Goal: Transaction & Acquisition: Purchase product/service

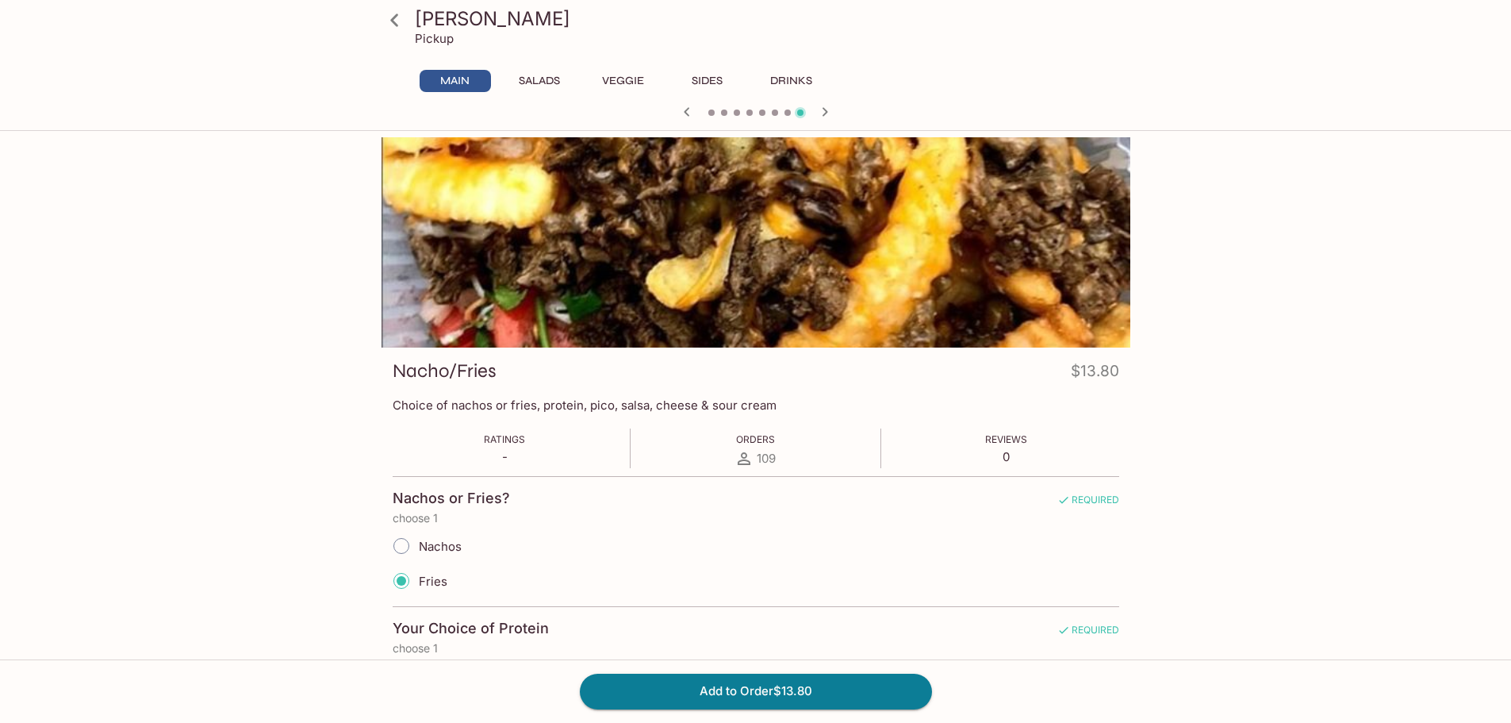
click at [443, 34] on p "Pickup" at bounding box center [434, 38] width 39 height 15
click at [397, 29] on icon at bounding box center [395, 20] width 28 height 28
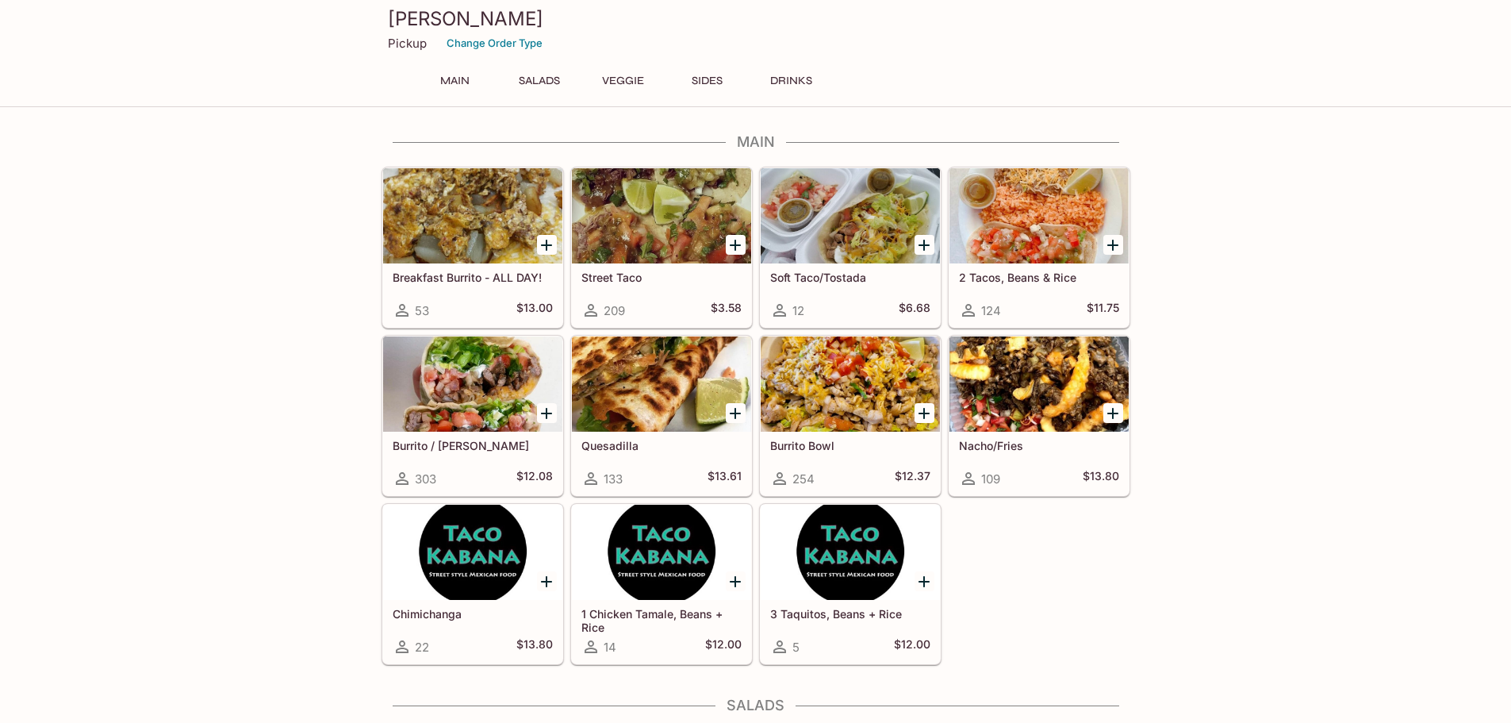
click at [1031, 405] on div at bounding box center [1039, 383] width 179 height 95
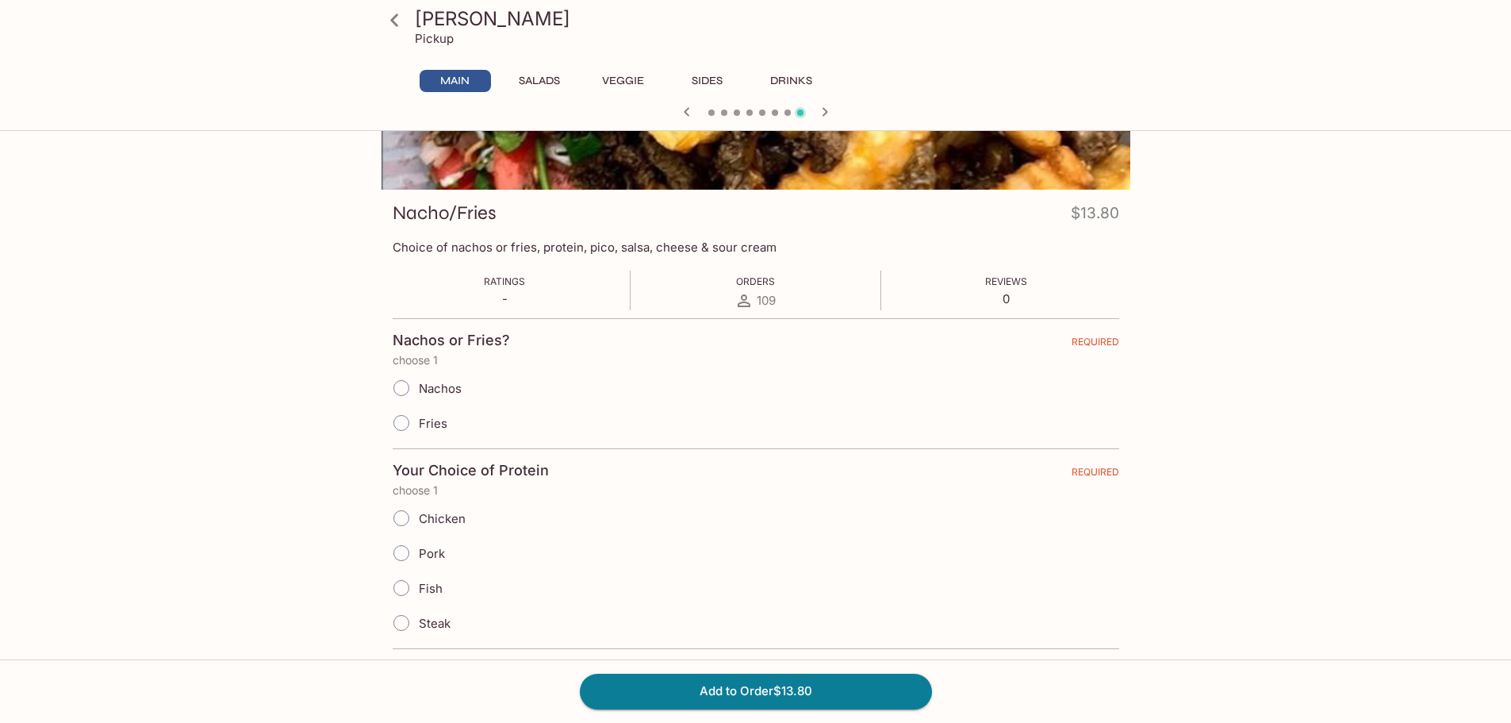
scroll to position [317, 0]
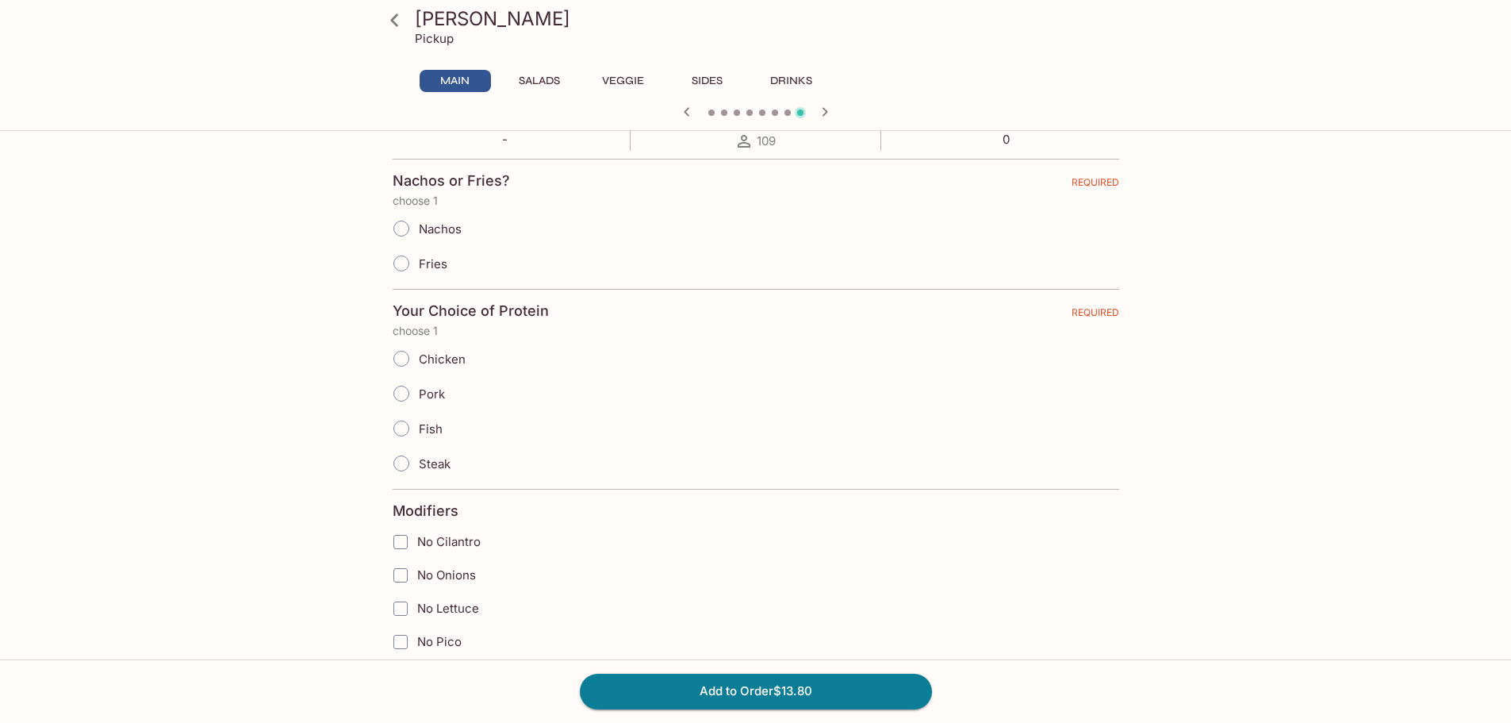
click at [446, 236] on label "Nachos" at bounding box center [423, 228] width 78 height 35
click at [418, 236] on input "Nachos" at bounding box center [401, 228] width 33 height 33
radio input "true"
click at [427, 392] on span "Pork" at bounding box center [432, 393] width 26 height 15
click at [418, 392] on input "Pork" at bounding box center [401, 393] width 33 height 33
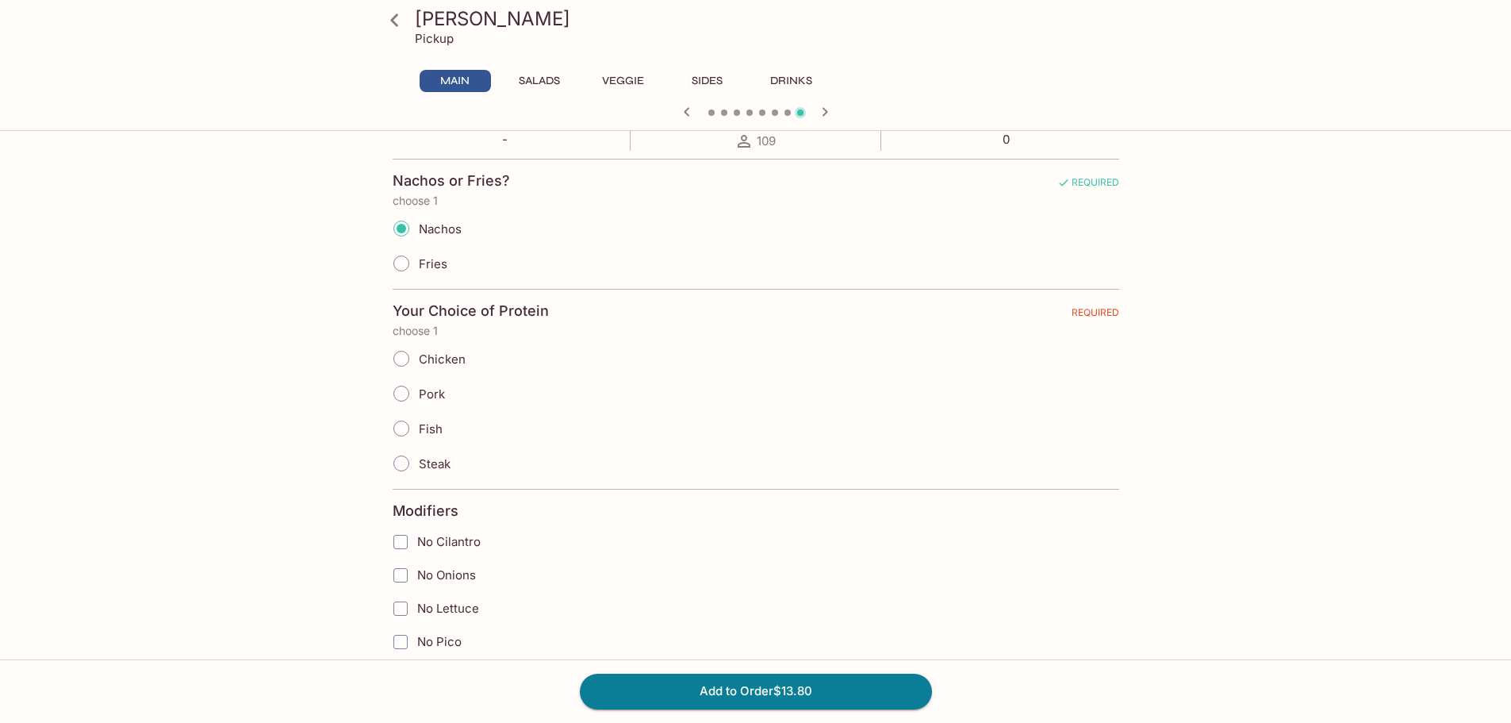
radio input "true"
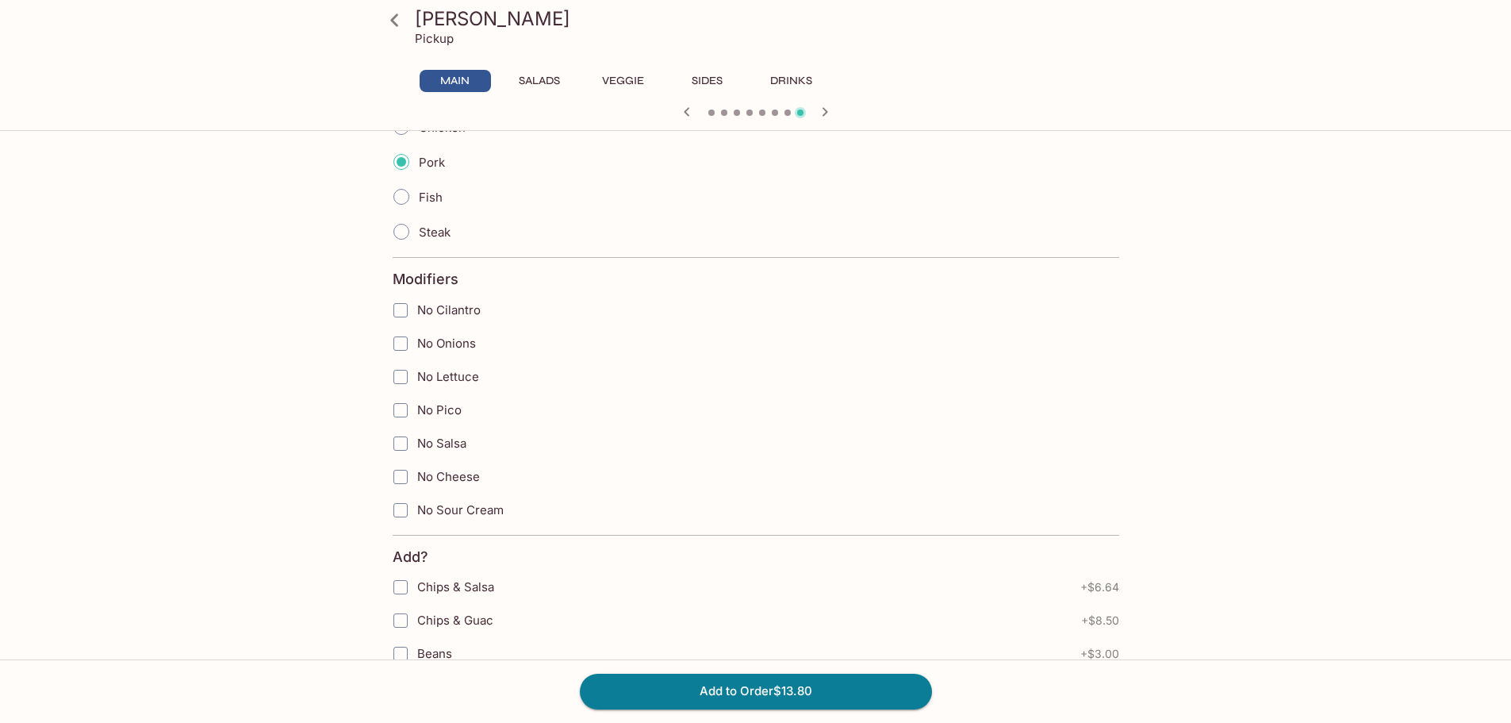
scroll to position [555, 0]
click at [449, 411] on span "No Pico" at bounding box center [439, 403] width 44 height 15
click at [417, 411] on input "No Pico" at bounding box center [401, 404] width 32 height 32
checkbox input "true"
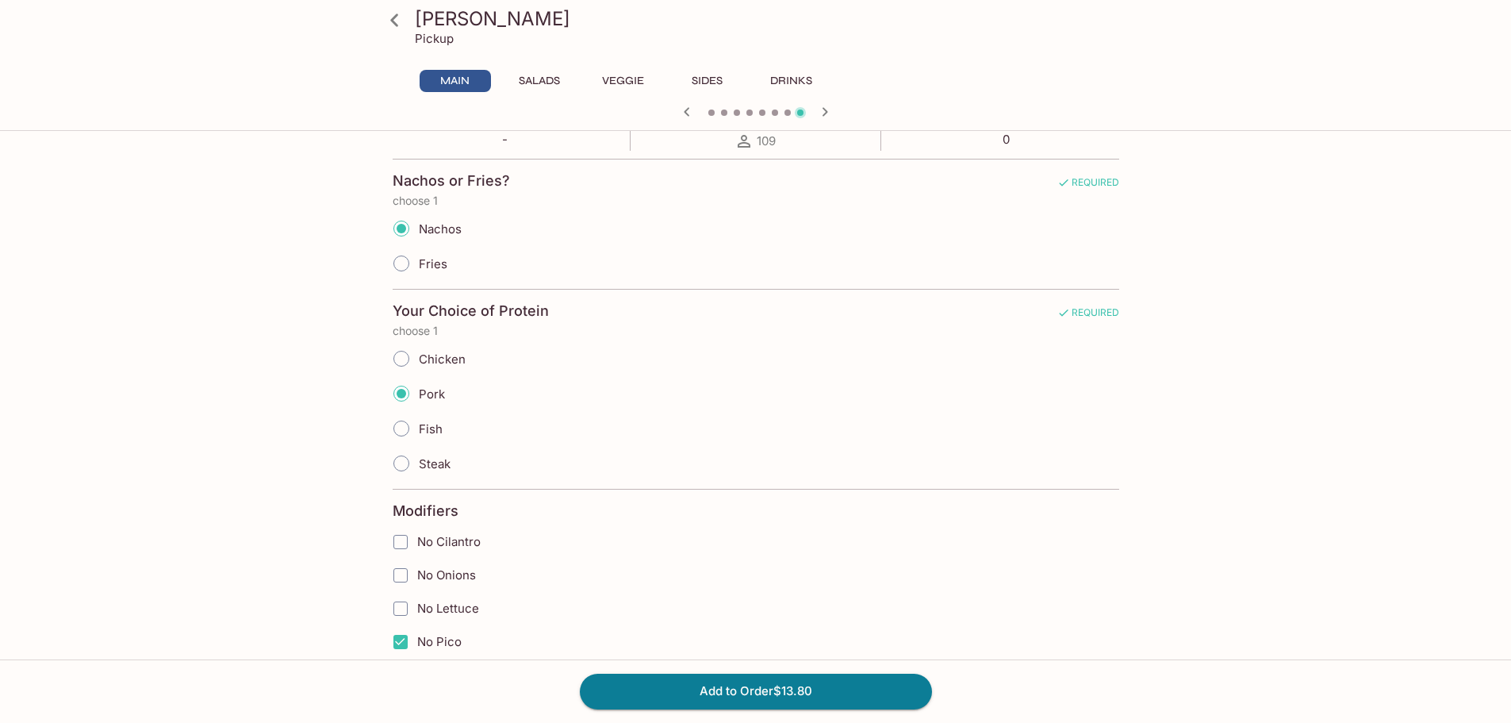
scroll to position [238, 0]
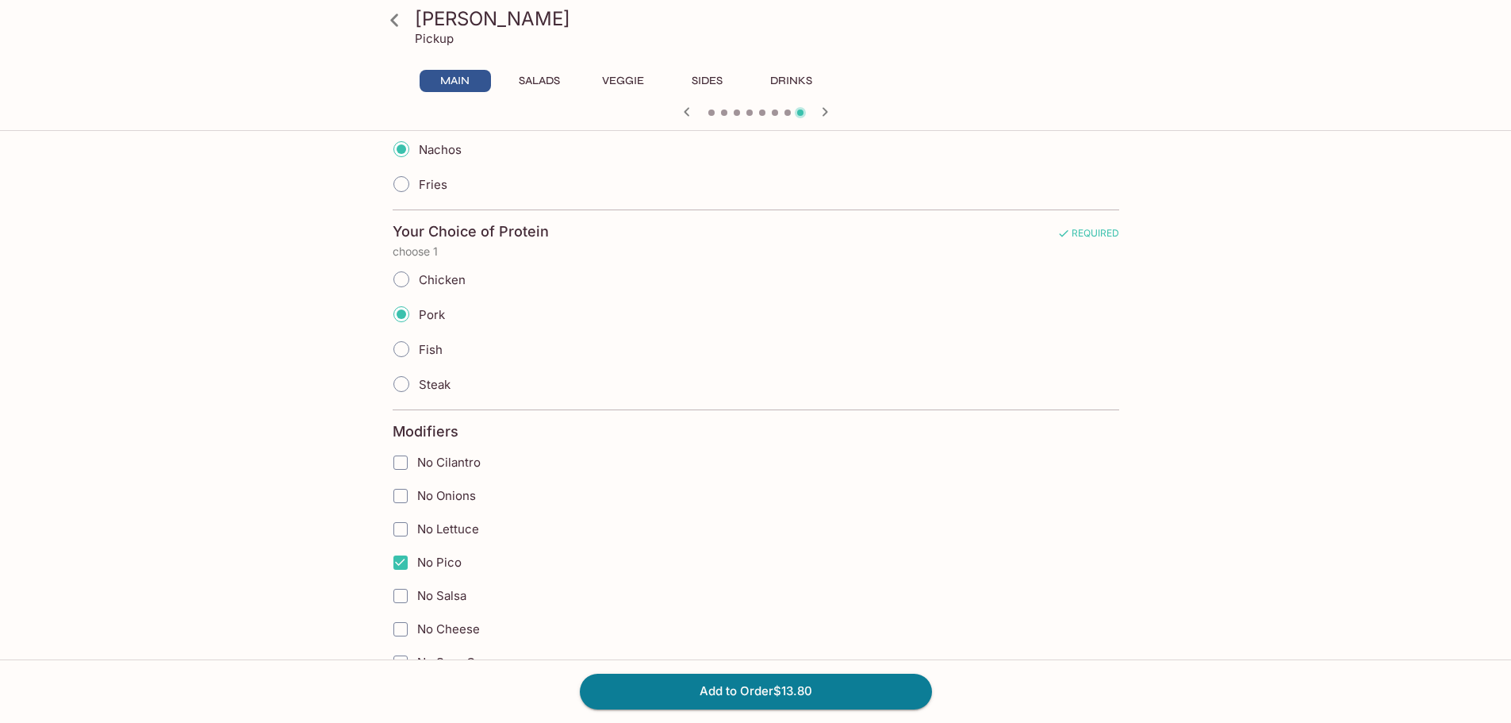
click at [443, 593] on span "No Salsa" at bounding box center [441, 595] width 49 height 15
click at [417, 593] on input "No Salsa" at bounding box center [401, 596] width 32 height 32
checkbox input "true"
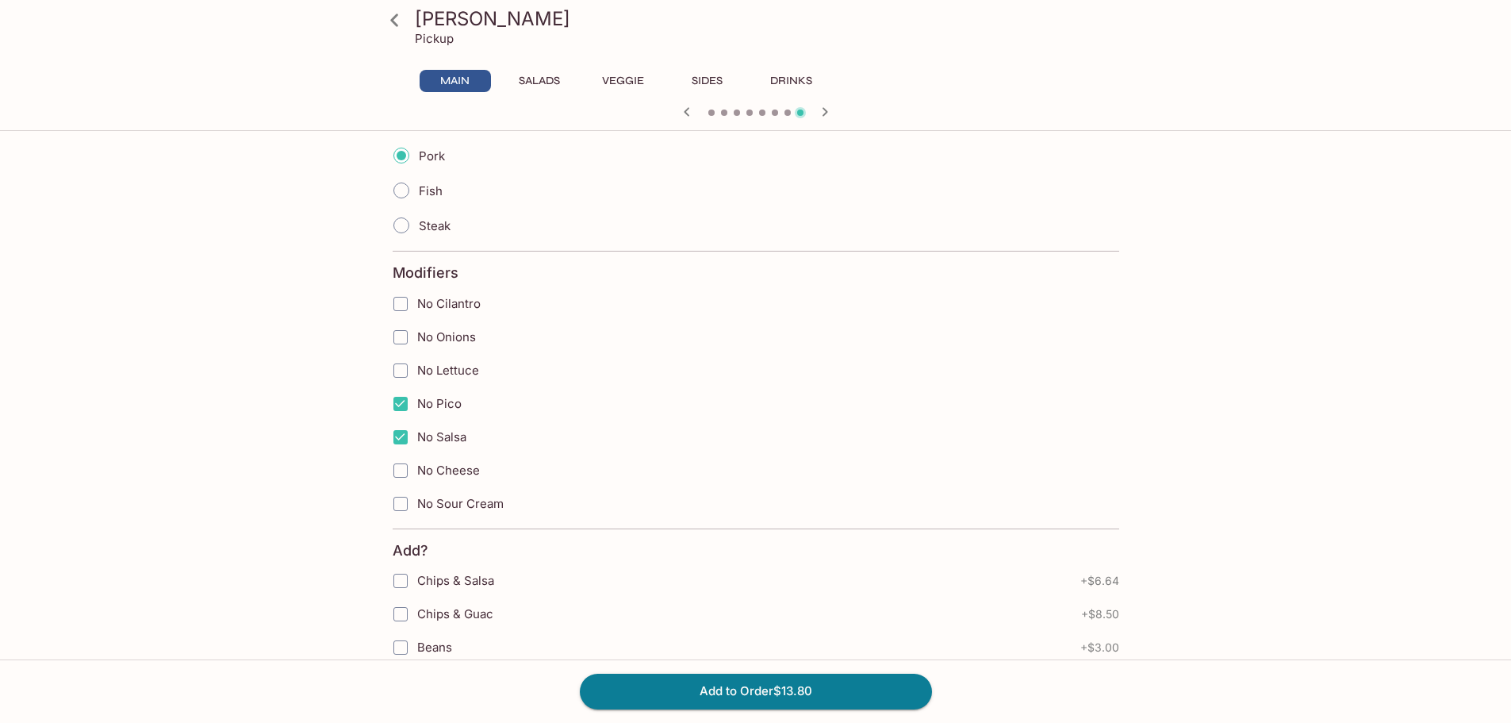
click at [463, 500] on span "No Sour Cream" at bounding box center [460, 503] width 86 height 15
click at [417, 500] on input "No Sour Cream" at bounding box center [401, 504] width 32 height 32
checkbox input "true"
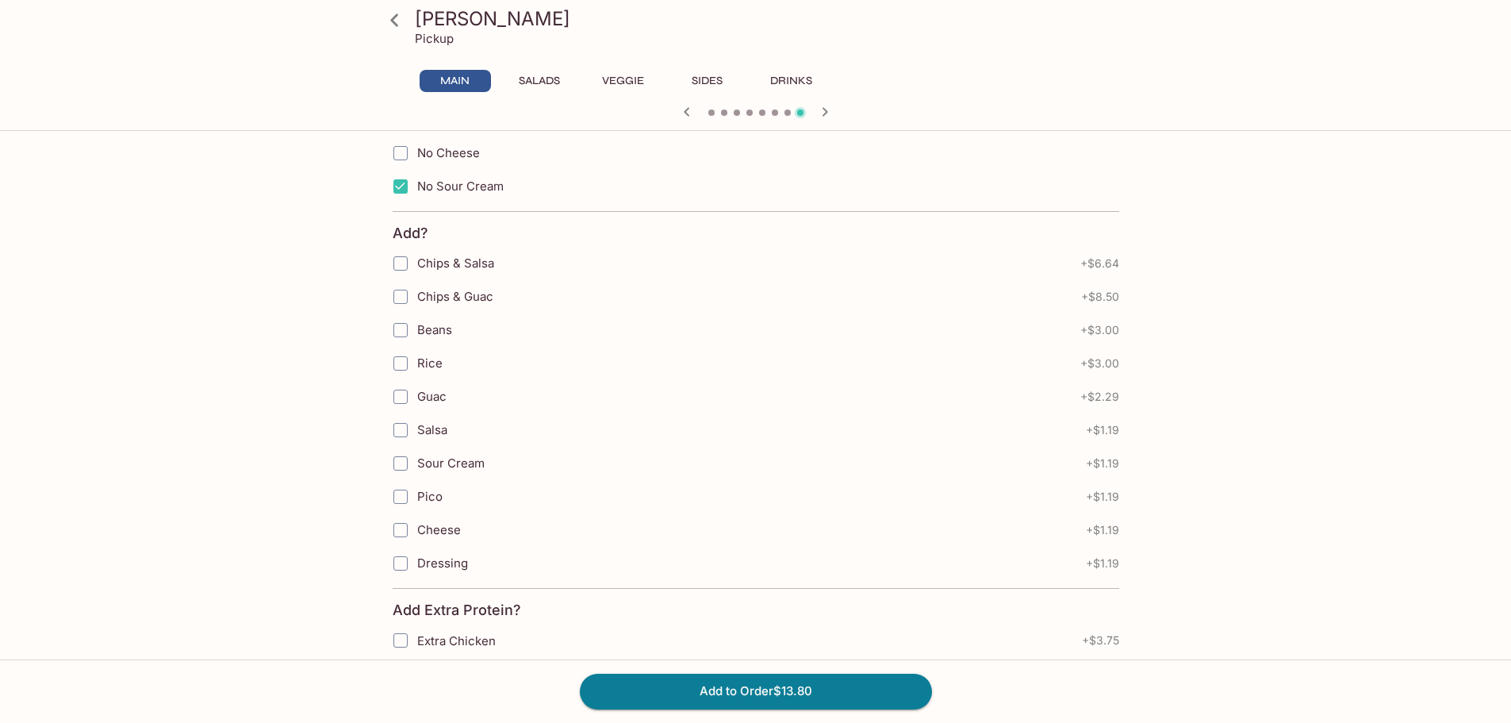
scroll to position [1031, 0]
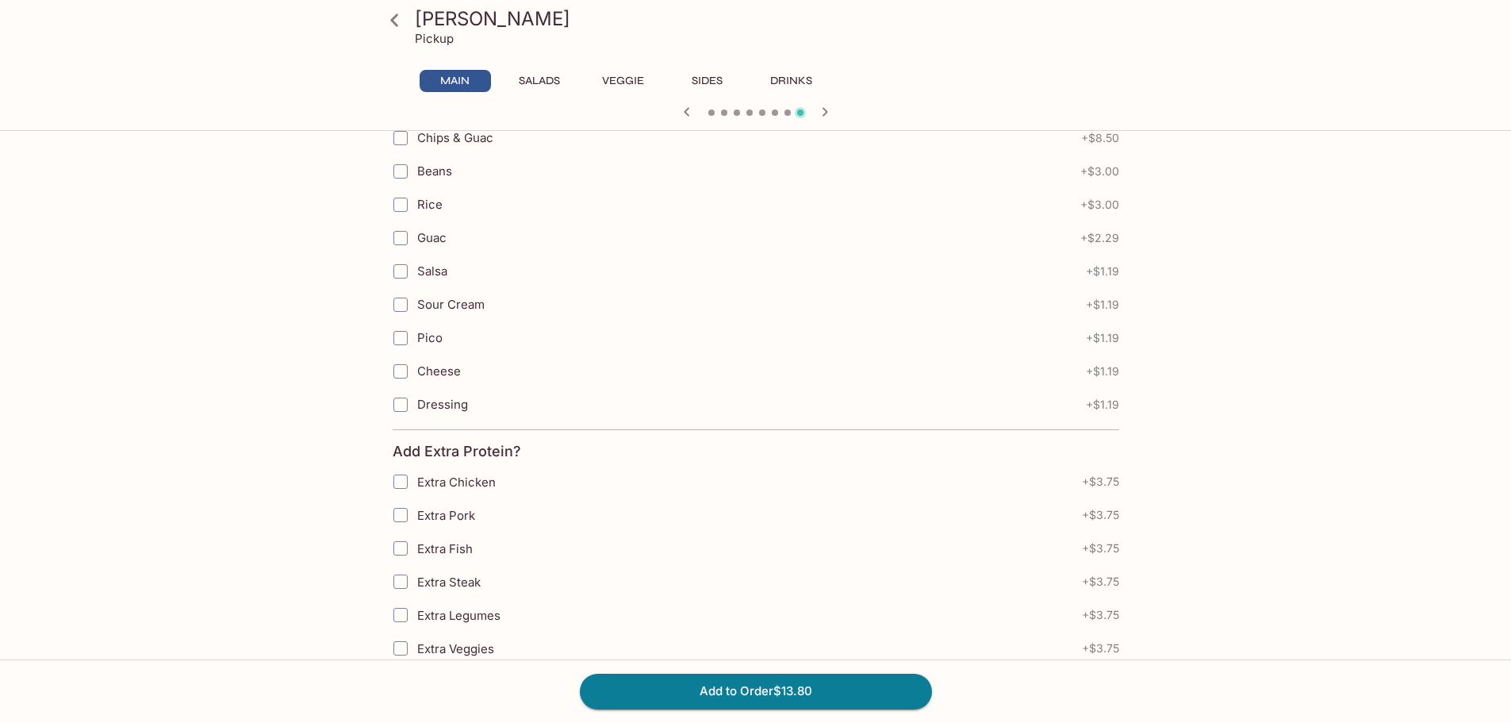
click at [457, 585] on span "Extra Steak" at bounding box center [448, 581] width 63 height 15
click at [417, 585] on input "Extra Steak" at bounding box center [401, 582] width 32 height 32
checkbox input "true"
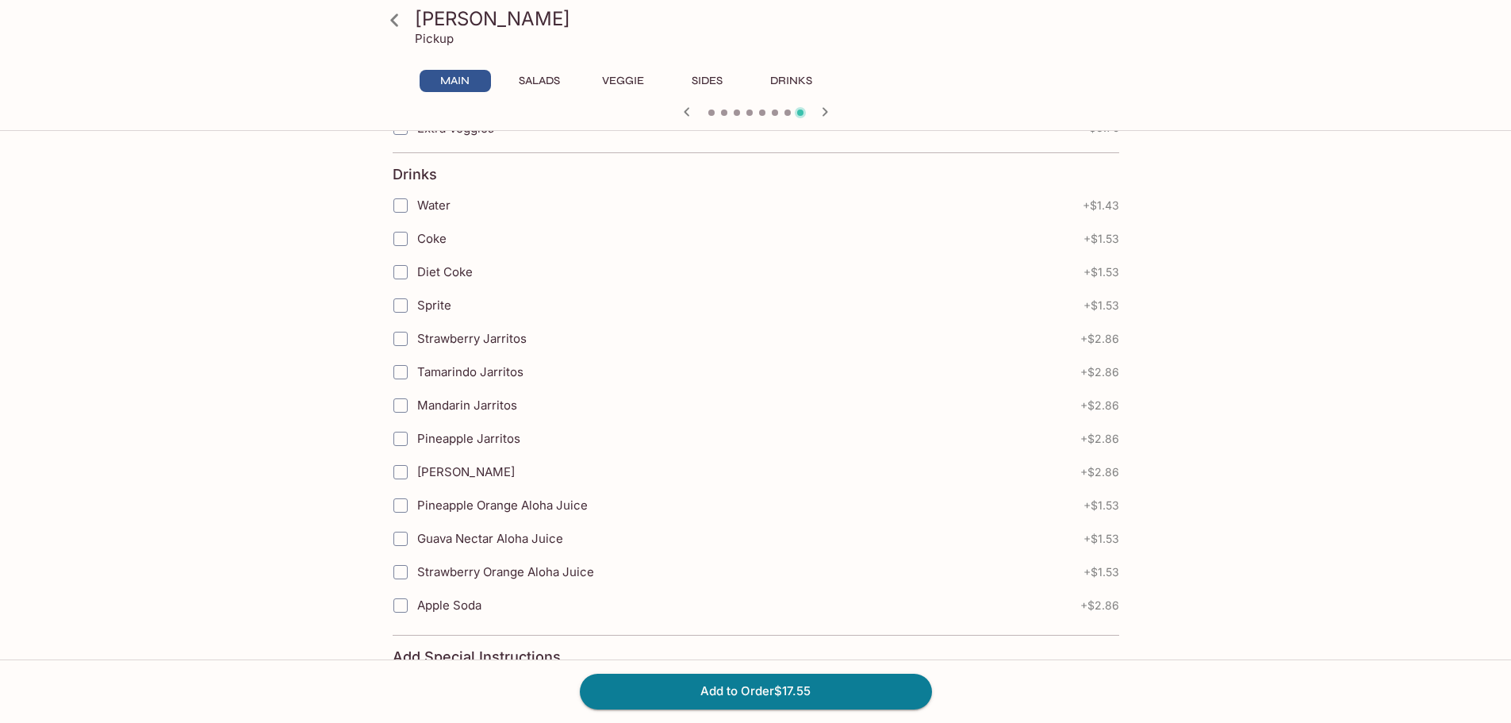
scroll to position [1587, 0]
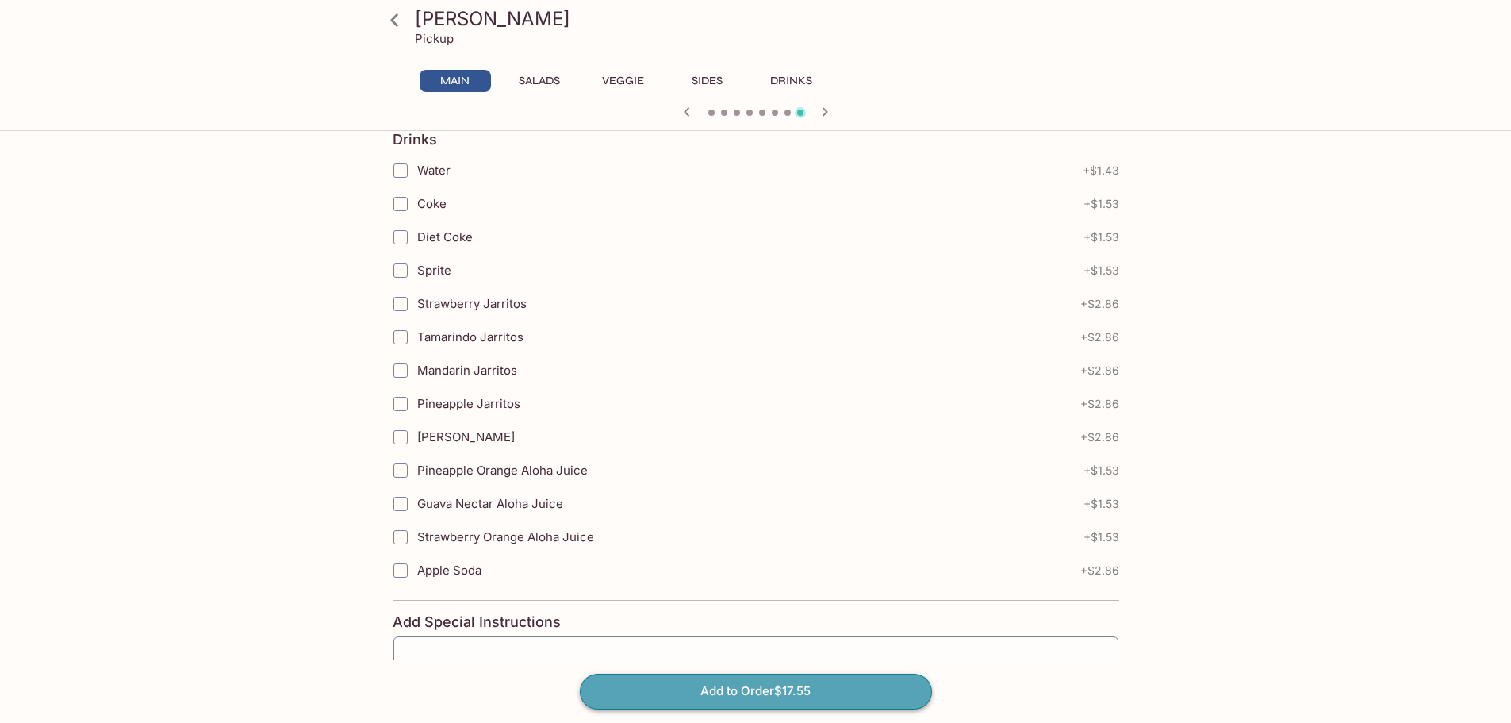
click at [718, 696] on button "Add to Order $17.55" at bounding box center [756, 691] width 352 height 35
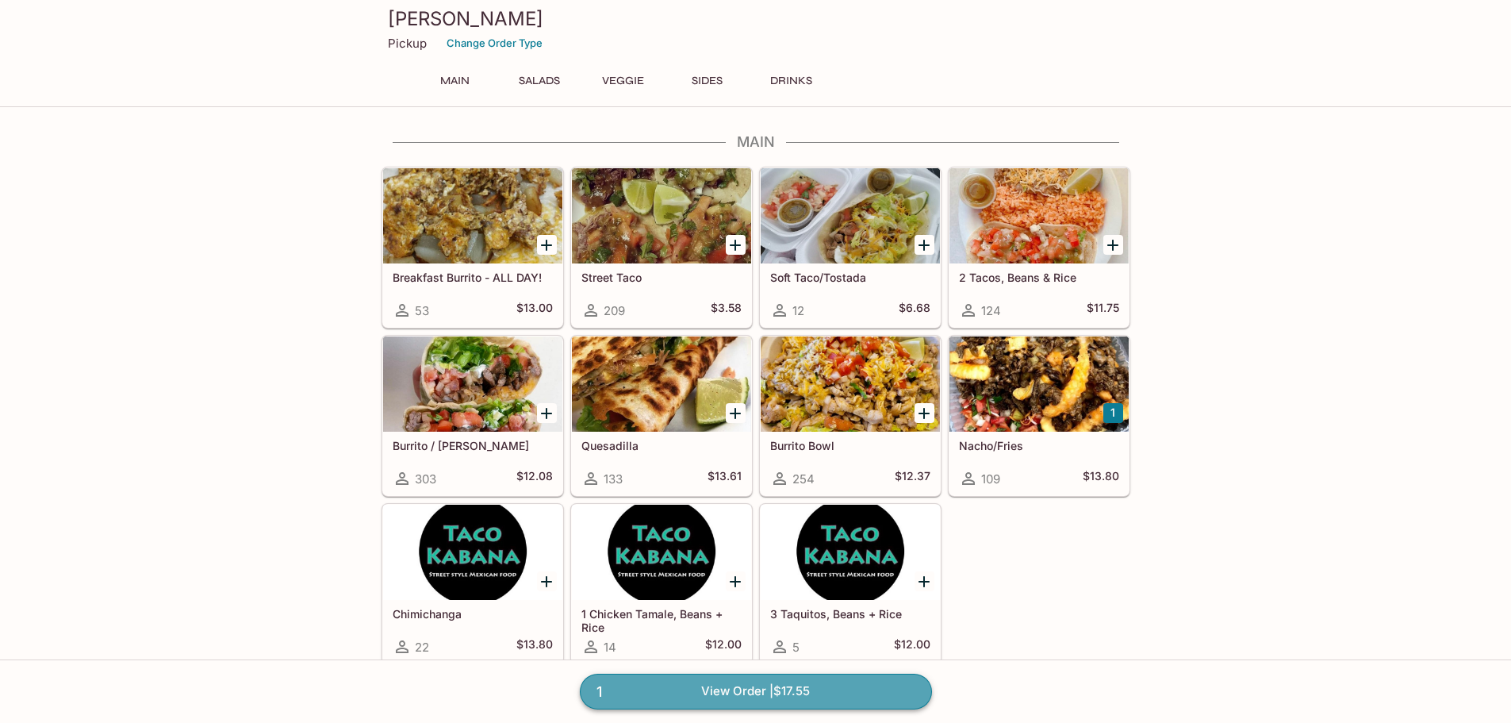
click at [816, 692] on link "1 View Order | $17.55" at bounding box center [756, 691] width 352 height 35
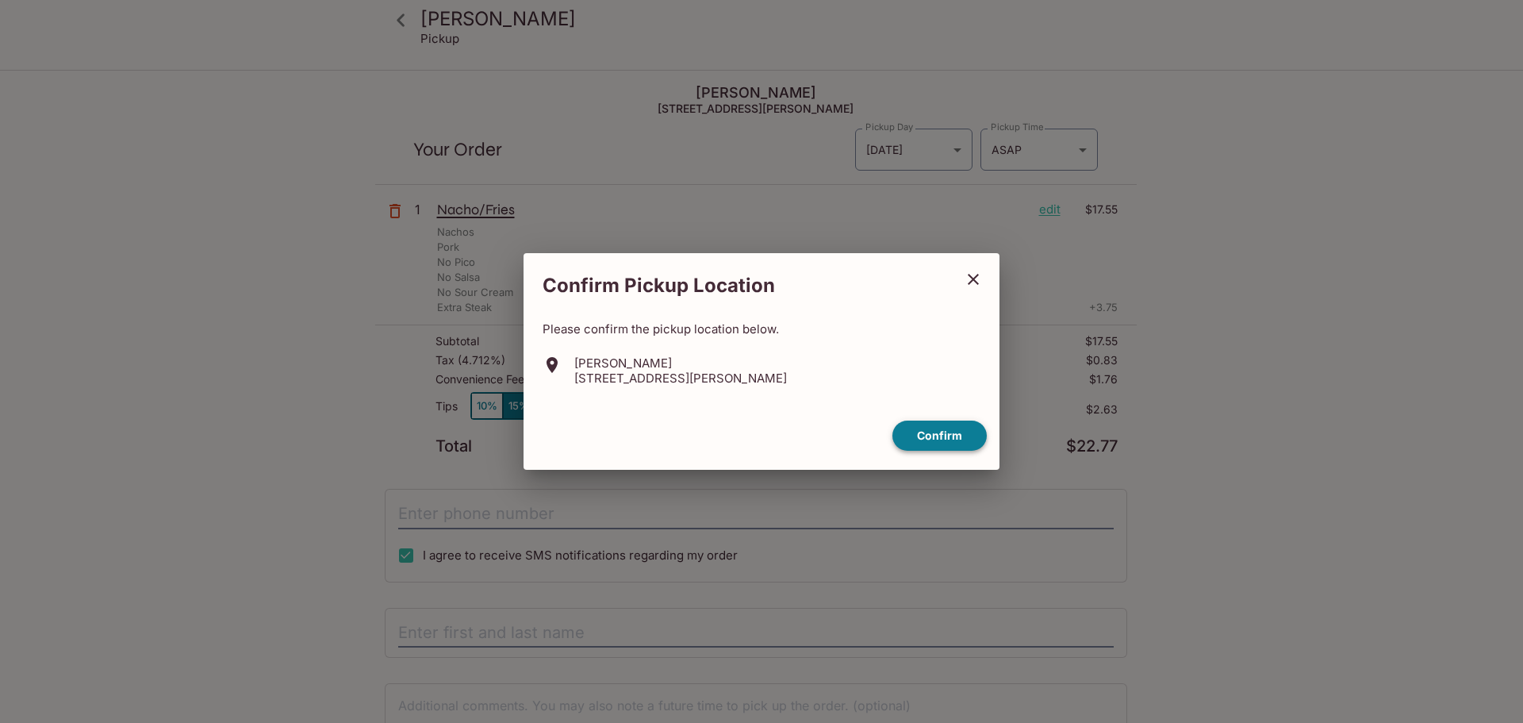
click at [920, 439] on button "Confirm" at bounding box center [940, 435] width 94 height 31
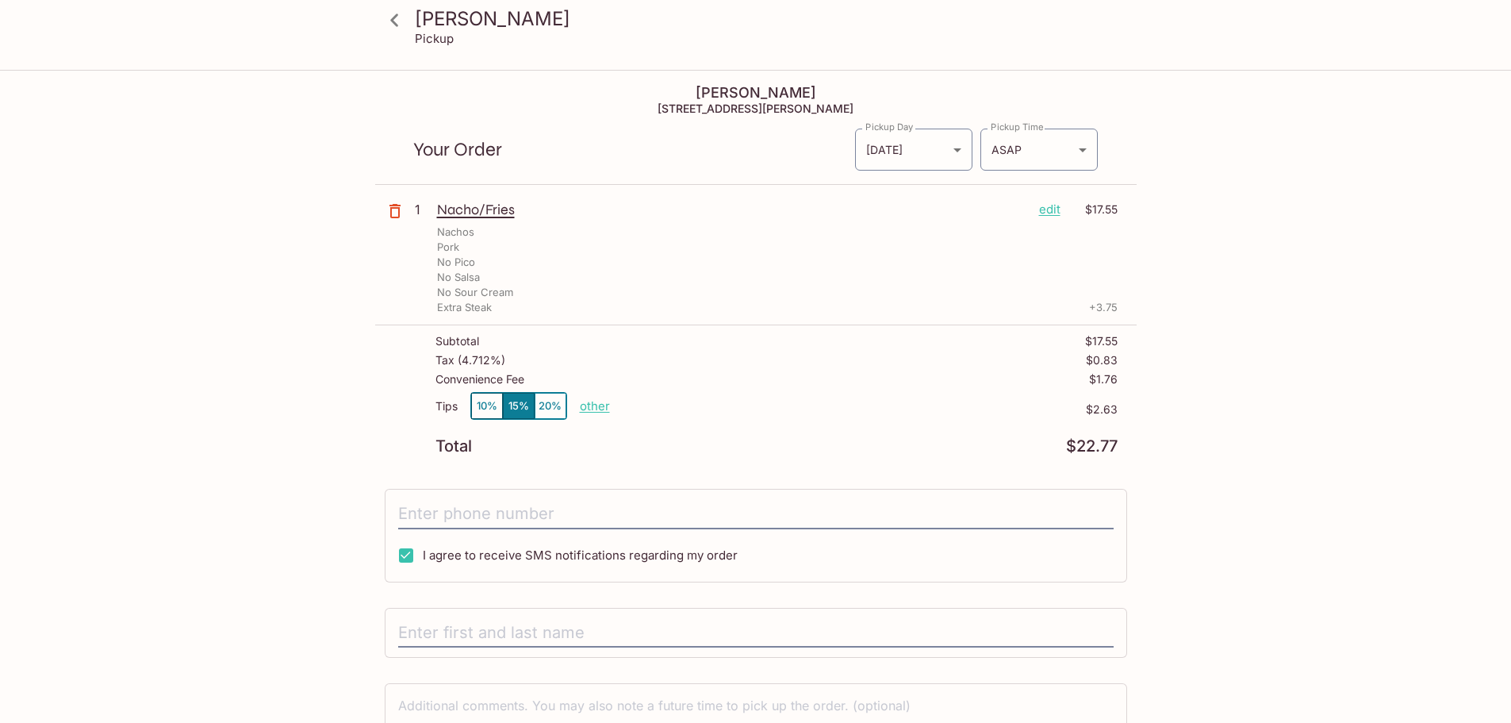
click at [605, 407] on p "other" at bounding box center [595, 405] width 30 height 15
click at [876, 336] on div "Subtotal $17.55" at bounding box center [777, 344] width 682 height 19
click at [617, 511] on input "tel" at bounding box center [756, 514] width 716 height 30
type input "[PHONE_NUMBER]"
click at [562, 613] on div at bounding box center [756, 633] width 743 height 51
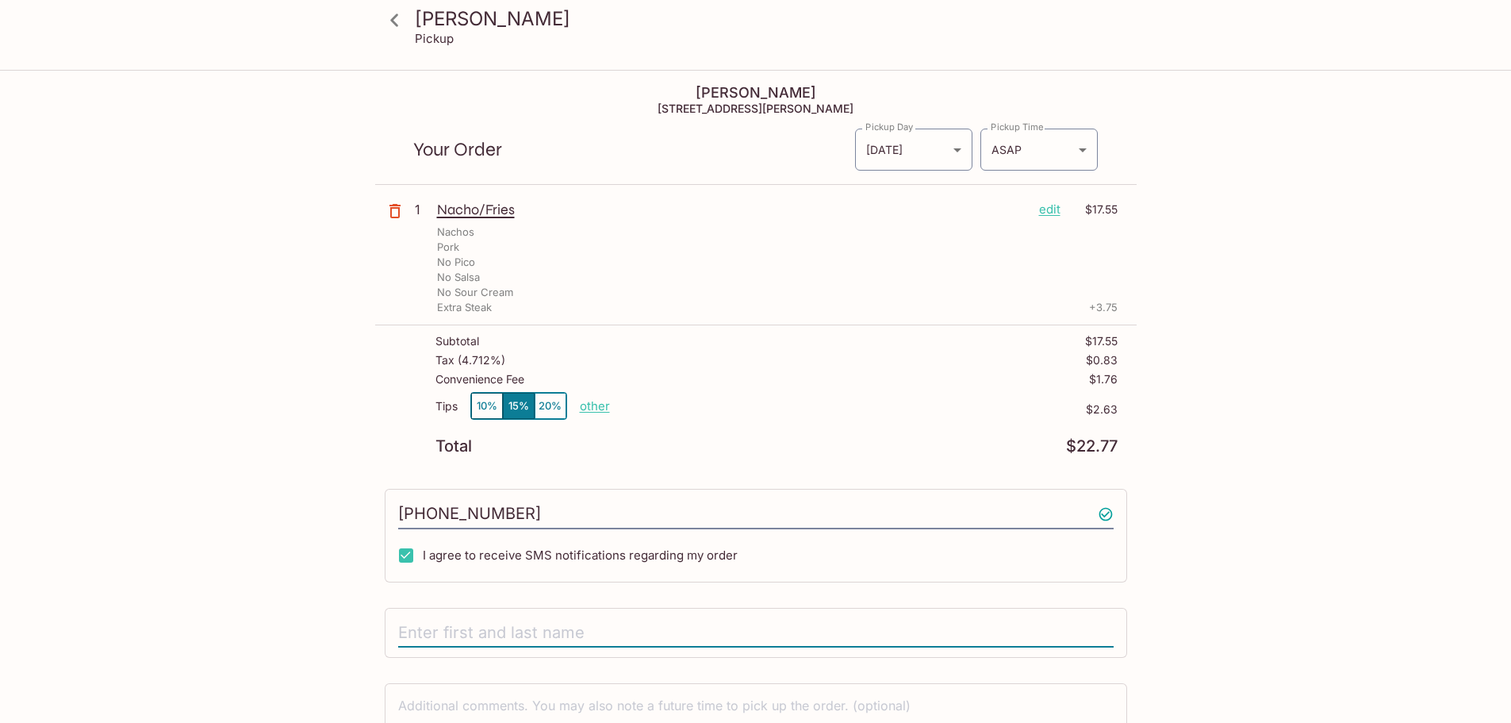
click at [566, 627] on input "text" at bounding box center [756, 633] width 716 height 30
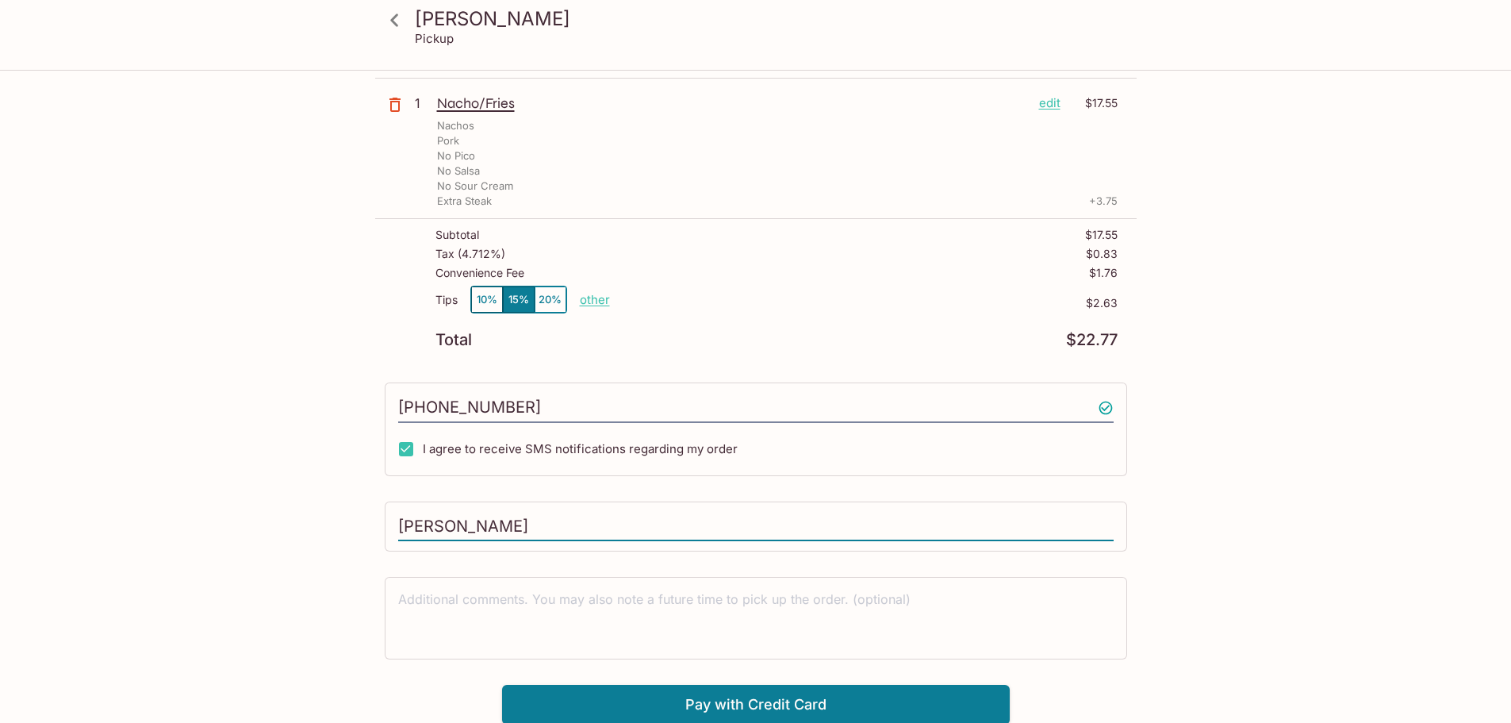
scroll to position [108, 0]
type input "[PERSON_NAME]"
click at [740, 696] on button "Pay with Credit Card" at bounding box center [756, 703] width 508 height 40
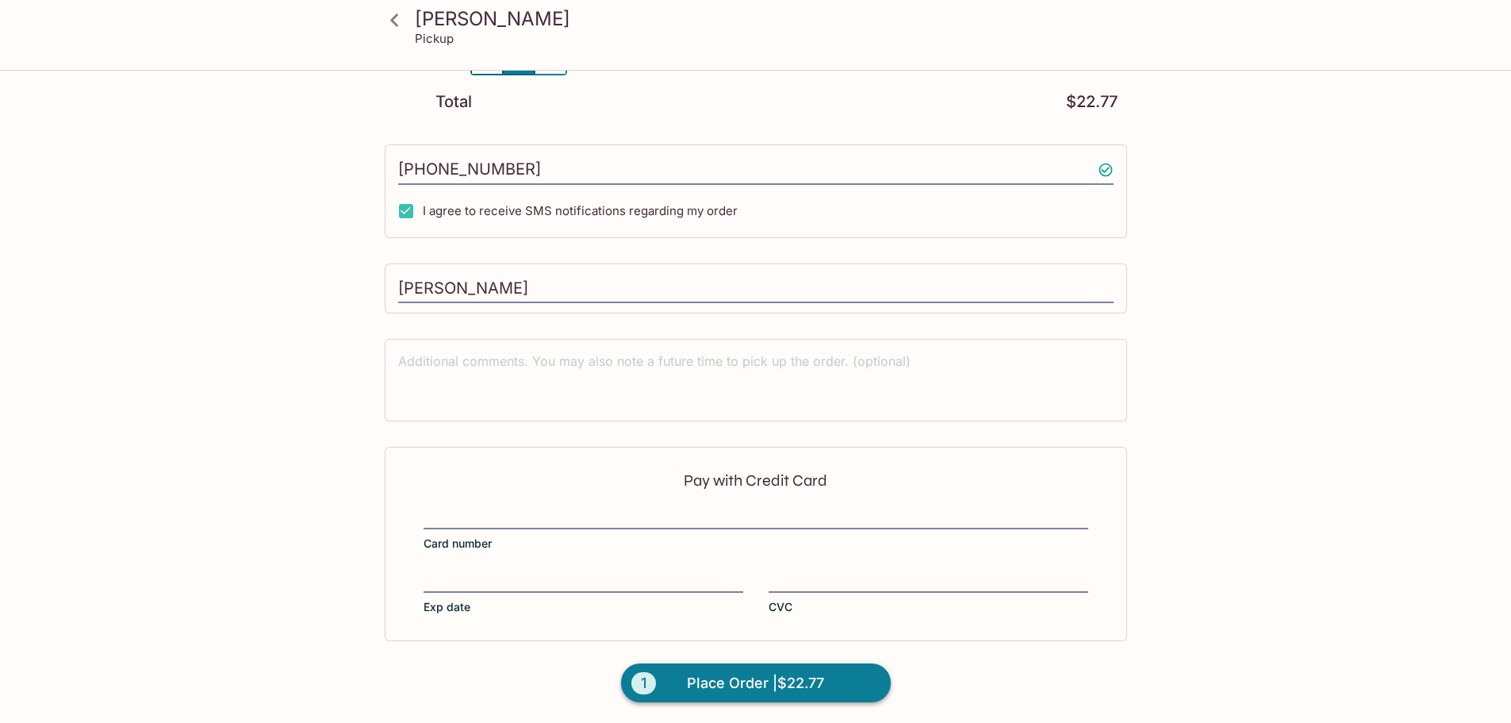
scroll to position [346, 0]
click at [814, 681] on span "Place Order | $22.77" at bounding box center [755, 681] width 137 height 25
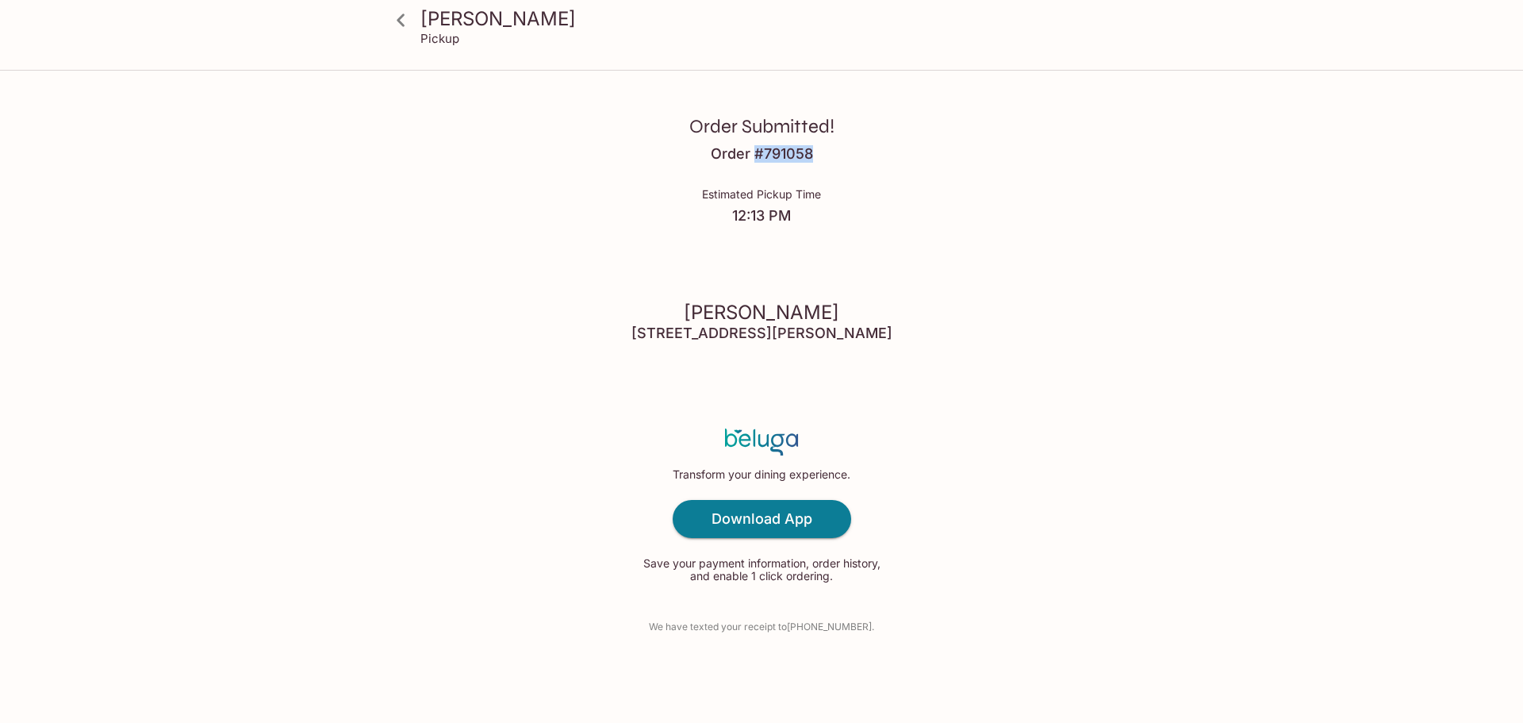
drag, startPoint x: 758, startPoint y: 153, endPoint x: 820, endPoint y: 152, distance: 61.9
click at [820, 152] on div "Order Submitted! Order # 791058 Estimated Pickup Time 12:13 PM Taco Kabana [STR…" at bounding box center [761, 361] width 1015 height 723
drag, startPoint x: 795, startPoint y: 626, endPoint x: 863, endPoint y: 624, distance: 68.3
click at [863, 624] on p "We have texted your receipt to [PHONE_NUMBER] ." at bounding box center [761, 626] width 225 height 15
